Goal: Find specific page/section: Find specific page/section

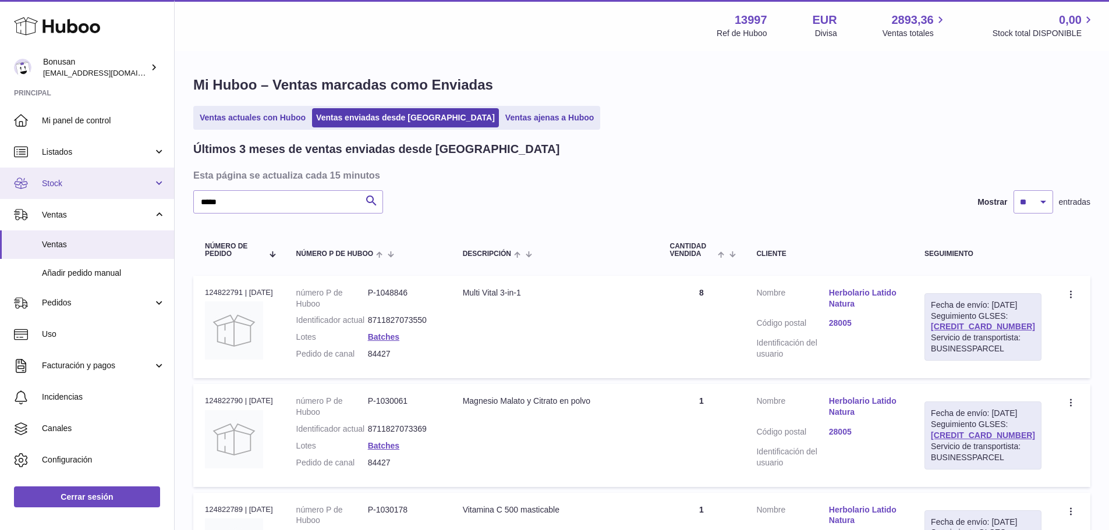
click at [54, 183] on span "Stock" at bounding box center [97, 183] width 111 height 11
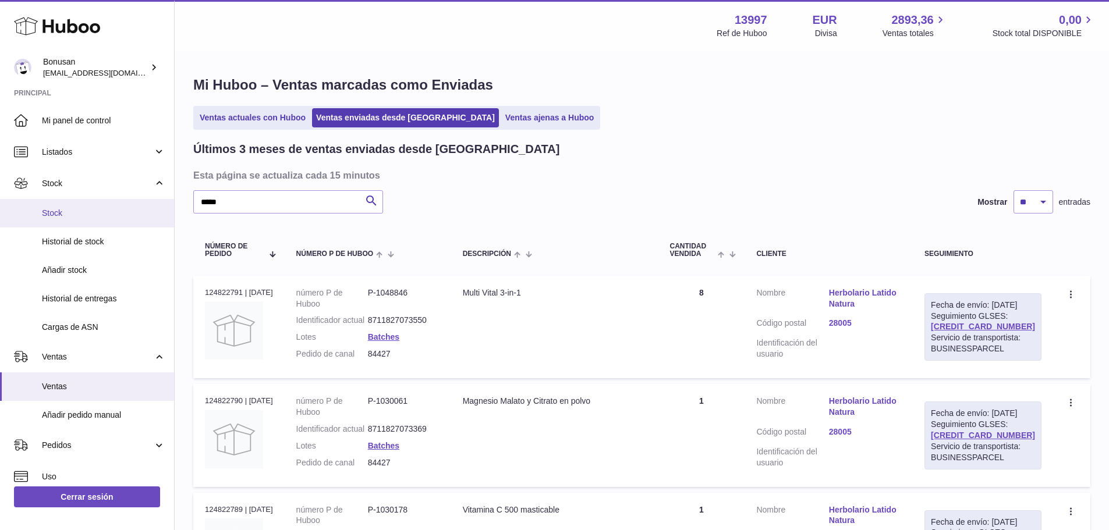
click at [43, 209] on span "Stock" at bounding box center [103, 213] width 123 height 11
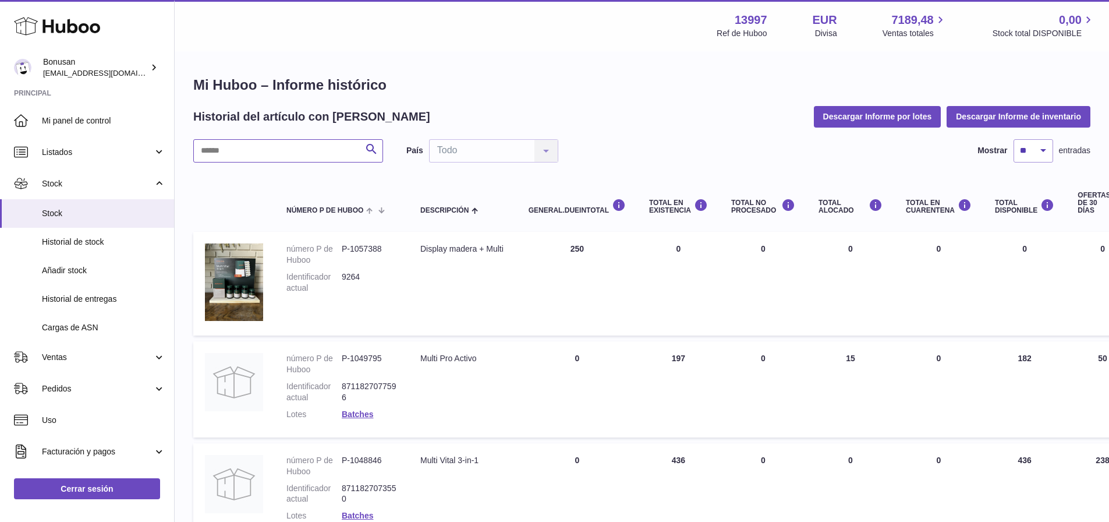
click at [222, 147] on input "text" at bounding box center [288, 150] width 190 height 23
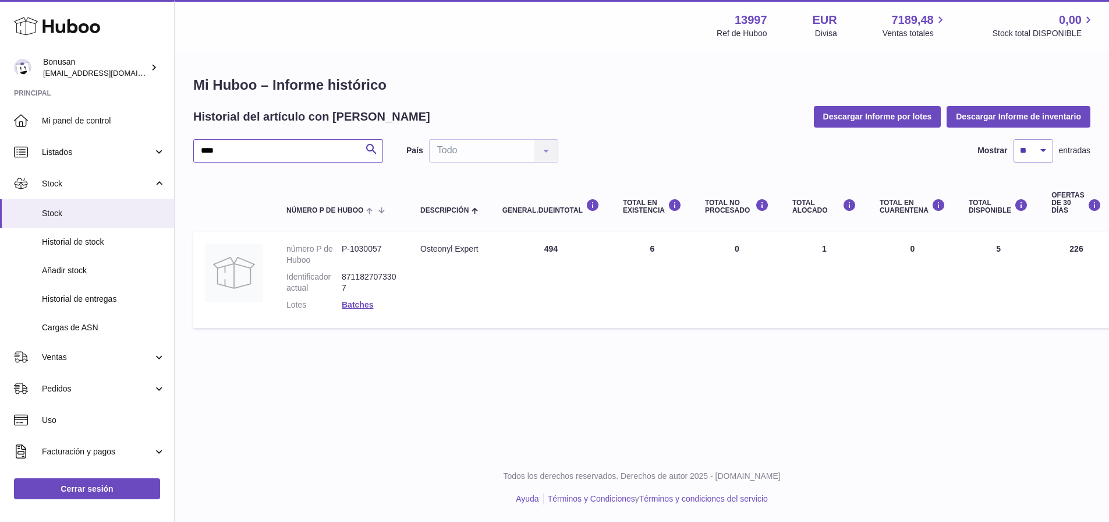
type input "****"
